Goal: Navigation & Orientation: Find specific page/section

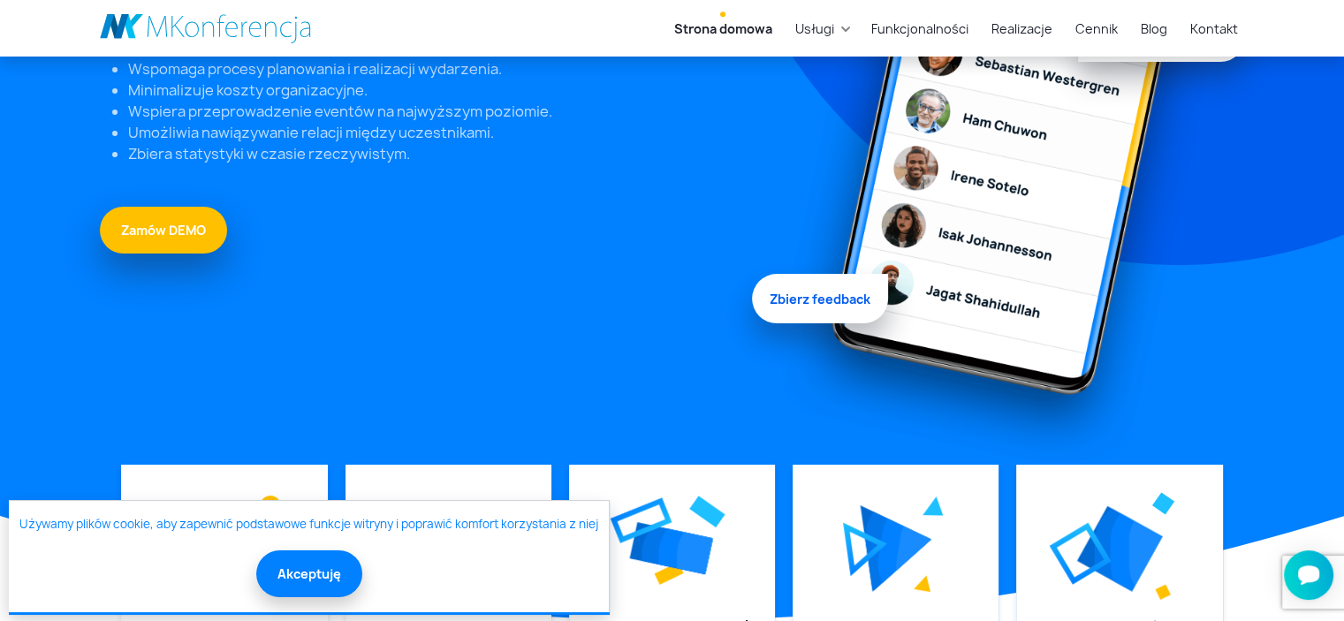
scroll to position [368, 0]
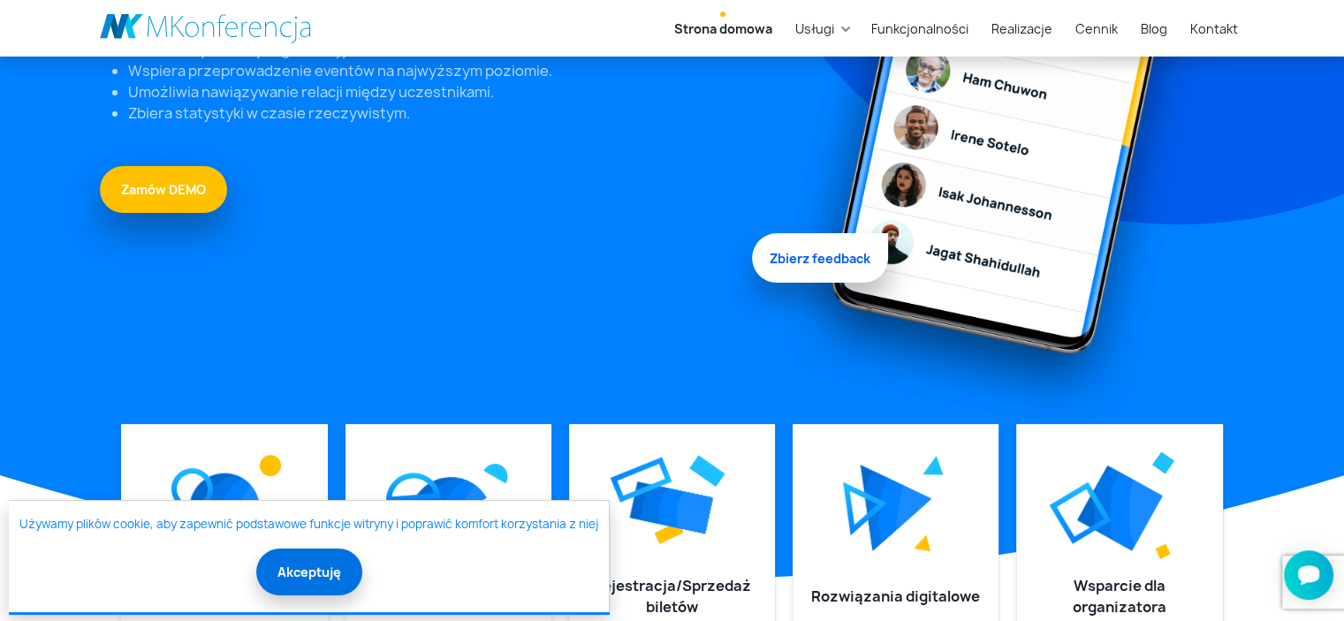
click at [290, 568] on button "Akceptuję" at bounding box center [309, 572] width 106 height 47
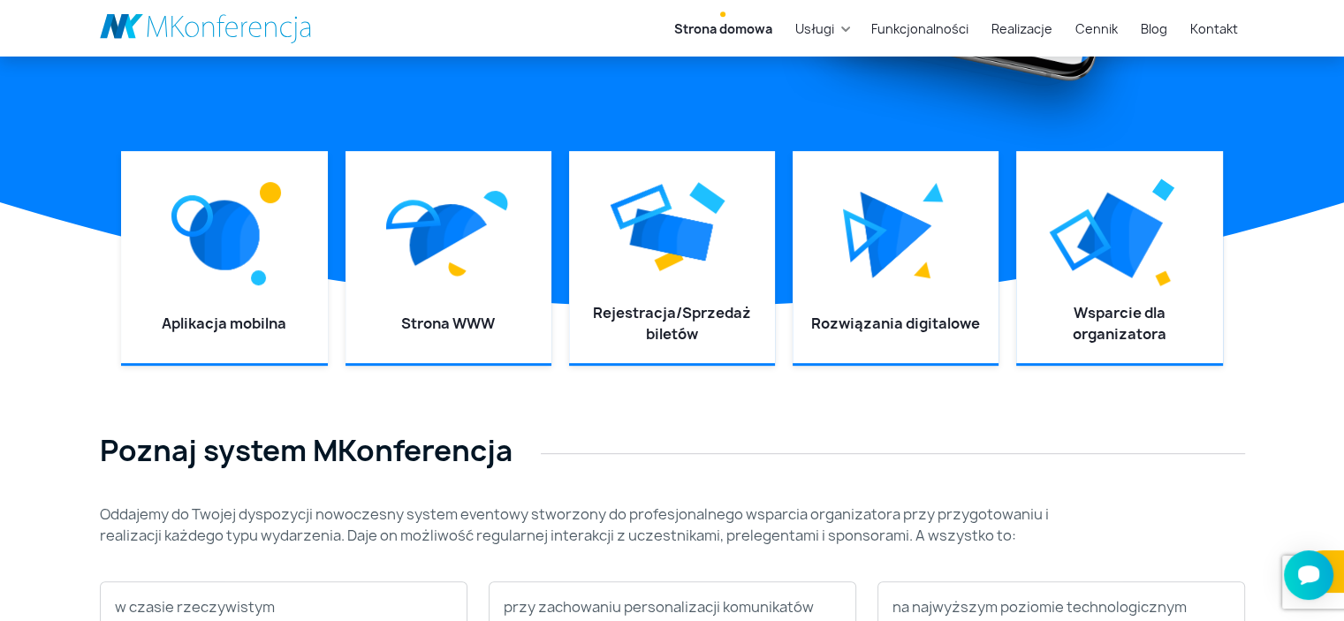
scroll to position [648, 0]
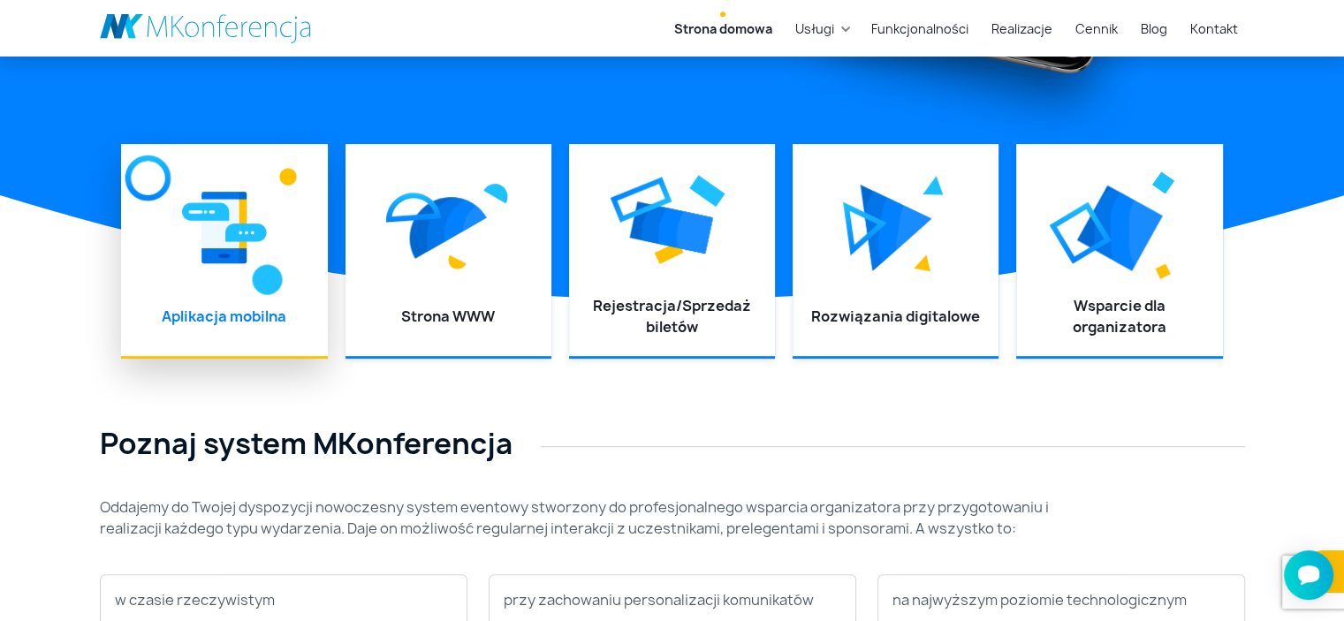
click at [270, 285] on img at bounding box center [267, 280] width 30 height 30
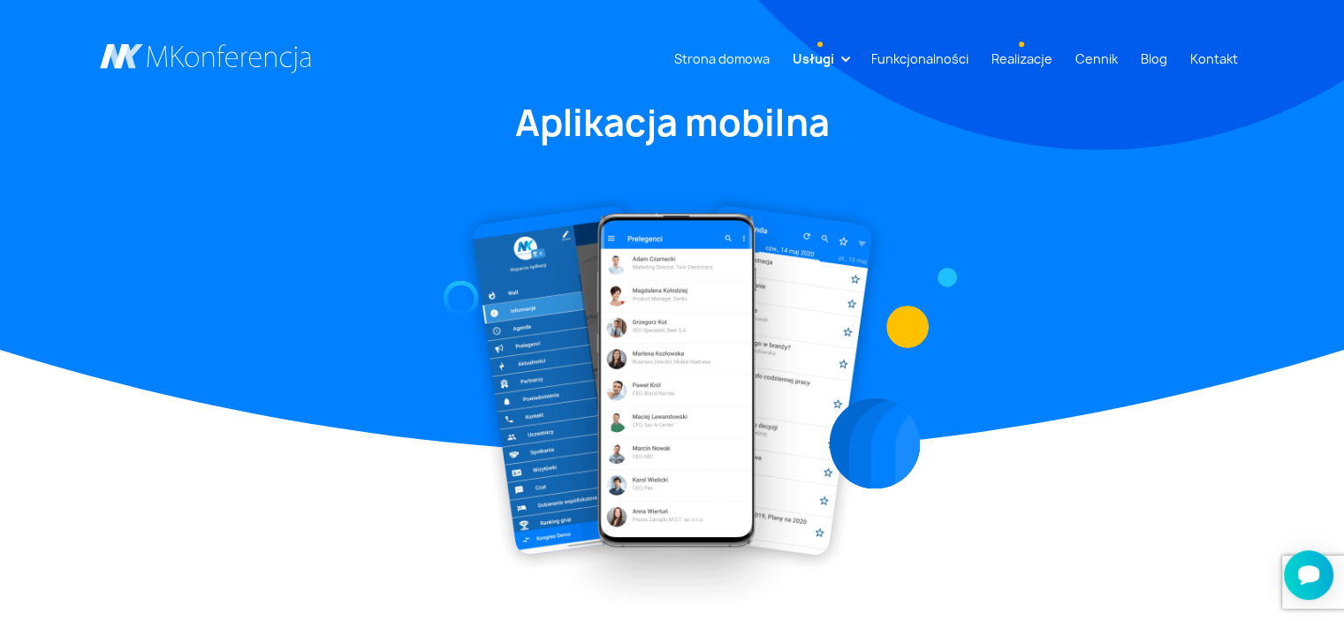
click at [1031, 57] on link "Realizacje" at bounding box center [1021, 58] width 75 height 33
